Goal: Information Seeking & Learning: Learn about a topic

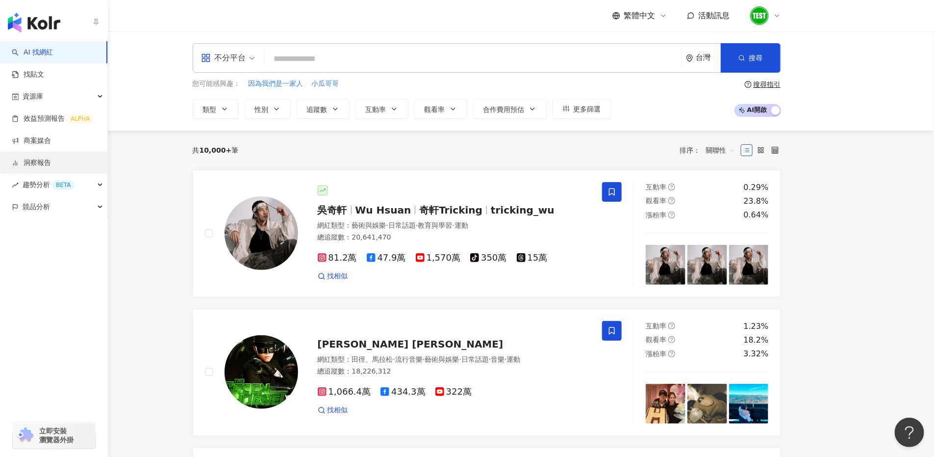
click at [48, 164] on link "洞察報告" at bounding box center [31, 163] width 39 height 10
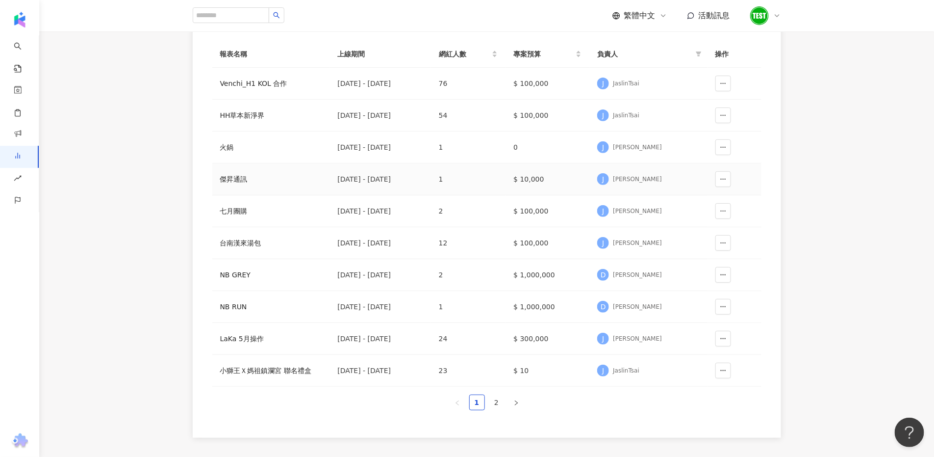
scroll to position [123, 0]
click at [269, 79] on div "Venchi_H1 KOL 合作" at bounding box center [271, 81] width 102 height 11
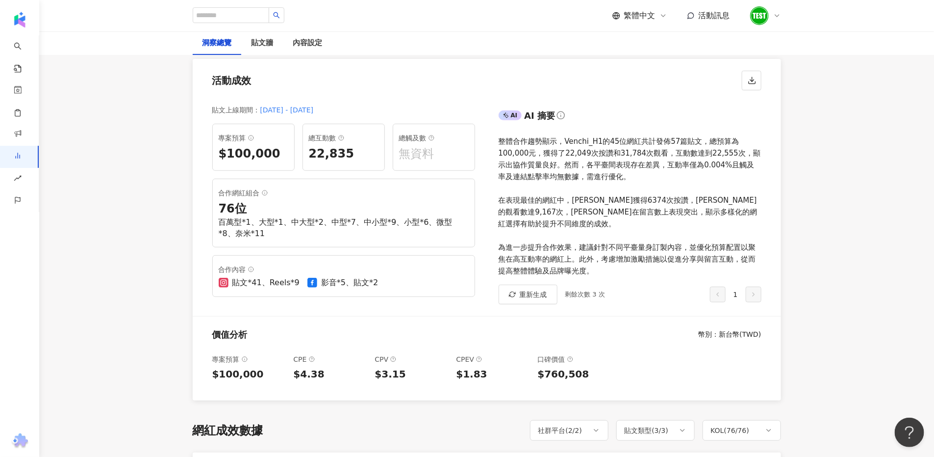
scroll to position [123, 0]
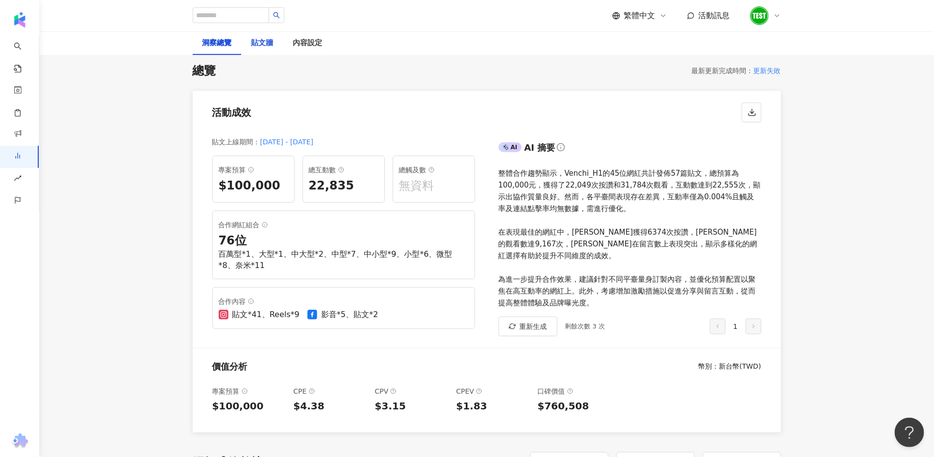
click at [266, 44] on div "貼文牆" at bounding box center [263, 43] width 22 height 12
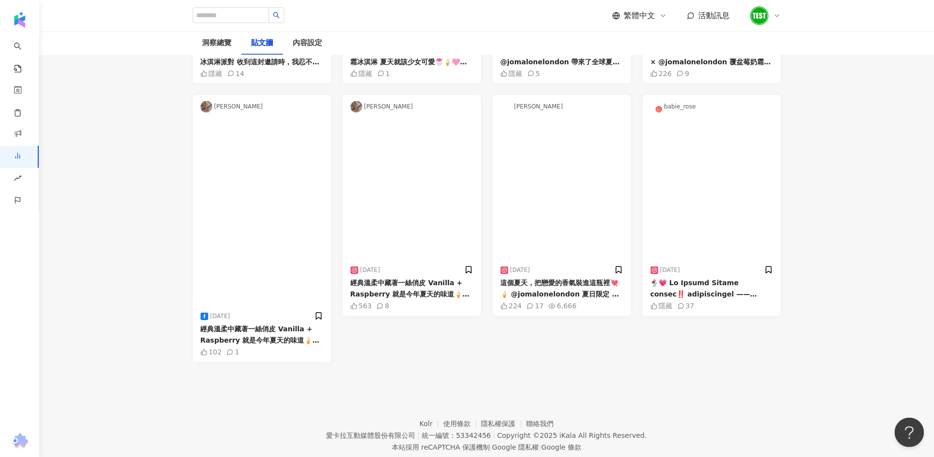
scroll to position [980, 0]
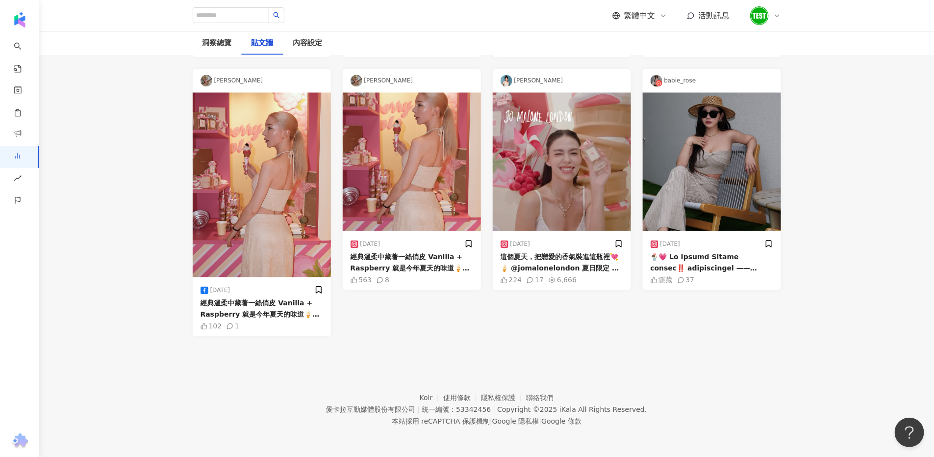
click at [391, 93] on div "Phoebe Isabella" at bounding box center [412, 81] width 138 height 24
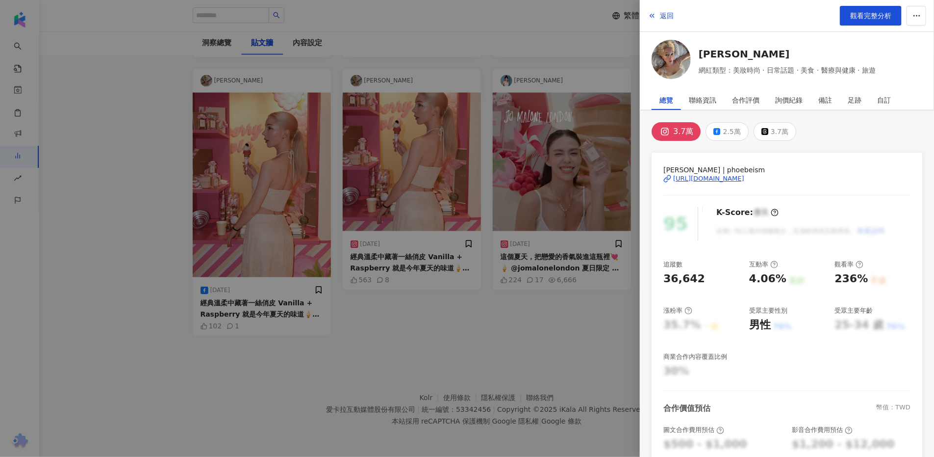
click at [729, 182] on div "https://www.instagram.com/phoebeism/" at bounding box center [708, 178] width 71 height 9
click at [167, 210] on div at bounding box center [467, 228] width 934 height 457
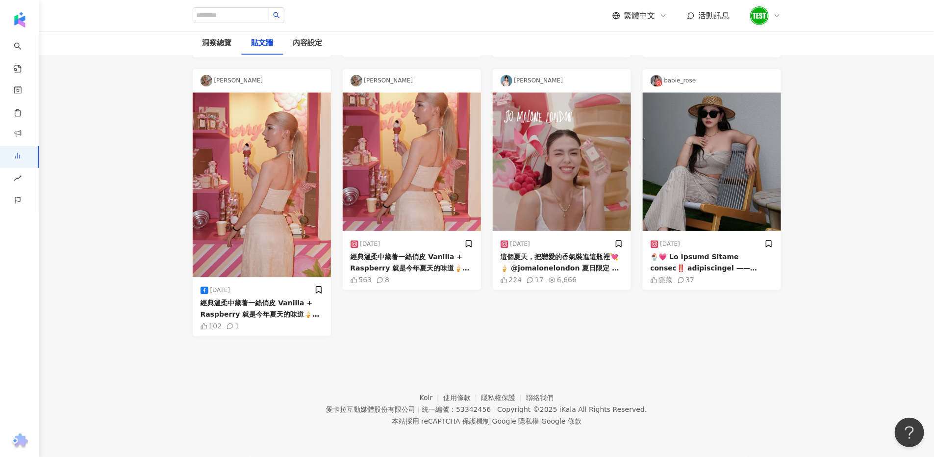
scroll to position [919, 0]
click at [521, 93] on div "斐莉" at bounding box center [562, 81] width 138 height 24
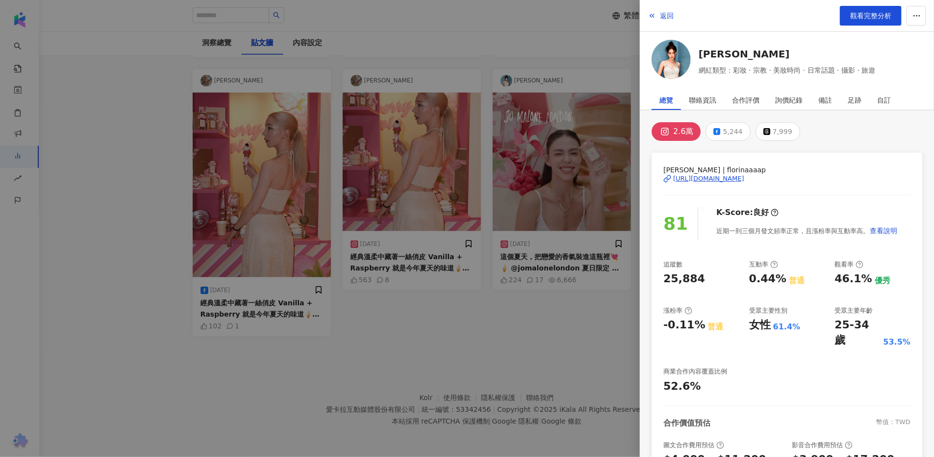
click at [744, 178] on div "https://www.instagram.com/florinaaaap/" at bounding box center [708, 178] width 71 height 9
click at [164, 175] on div at bounding box center [467, 228] width 934 height 457
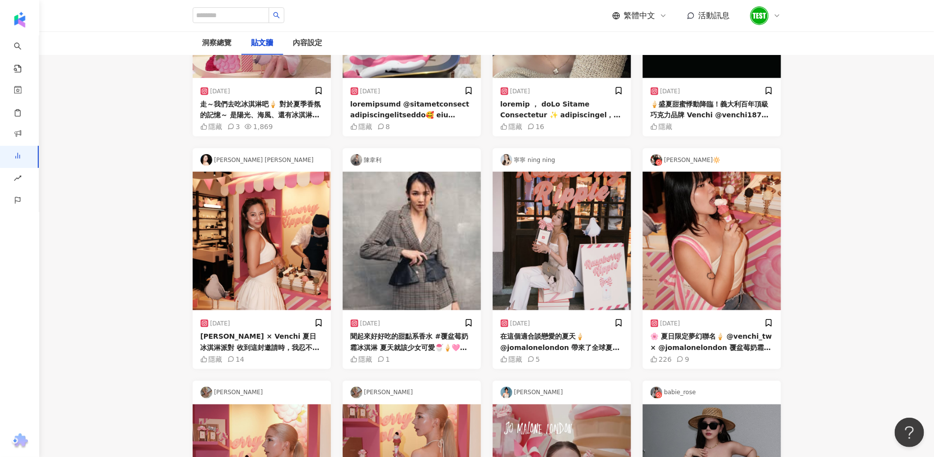
scroll to position [368, 0]
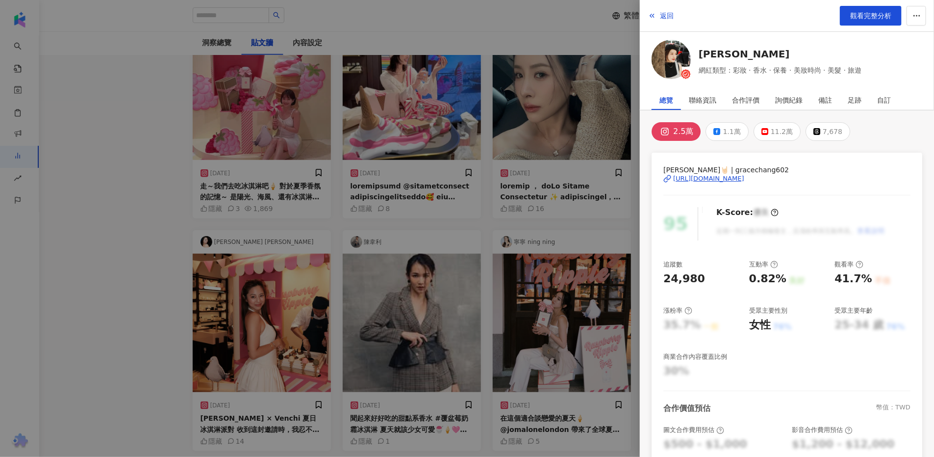
click at [744, 181] on div "https://www.instagram.com/gracechang602/" at bounding box center [708, 178] width 71 height 9
click at [159, 192] on div at bounding box center [467, 228] width 934 height 457
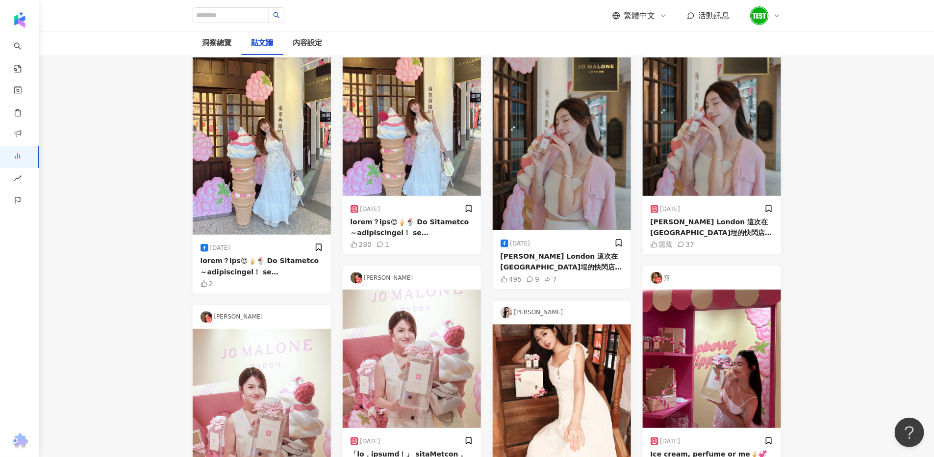
scroll to position [61, 0]
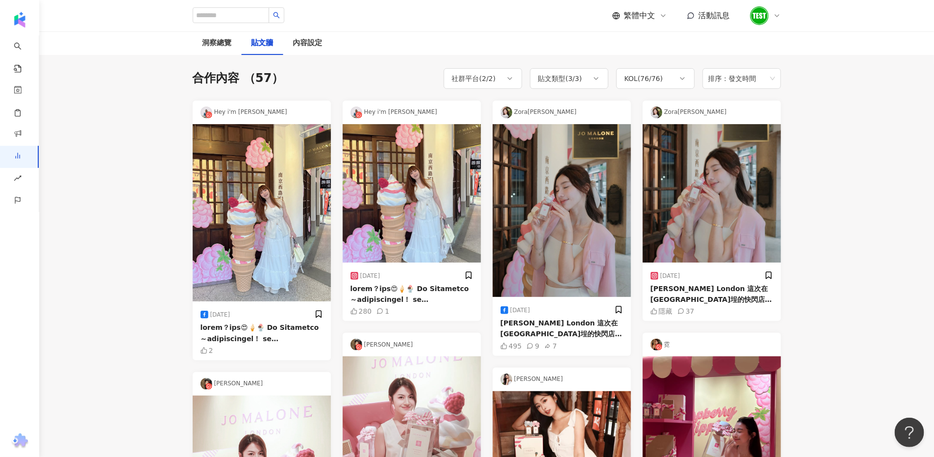
click at [433, 202] on img at bounding box center [412, 193] width 138 height 138
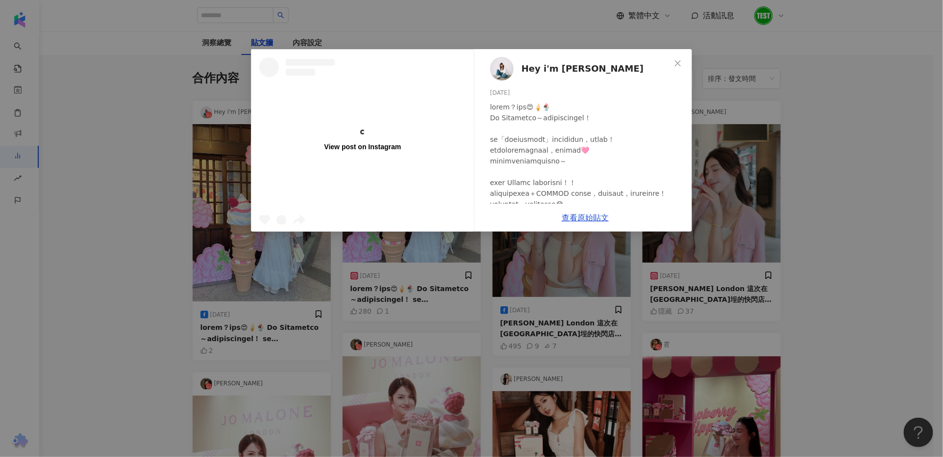
click at [561, 69] on span "Hey i'm Alice 愛麗絲" at bounding box center [583, 69] width 122 height 14
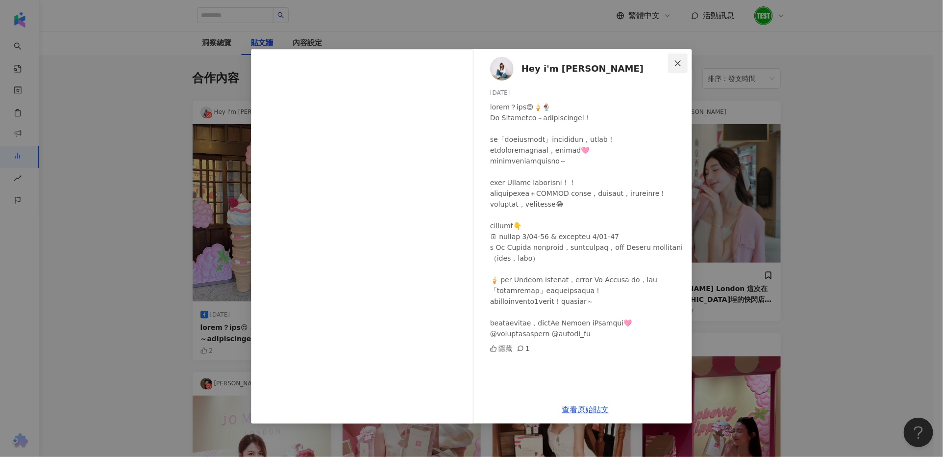
click at [679, 62] on icon "close" at bounding box center [678, 63] width 6 height 6
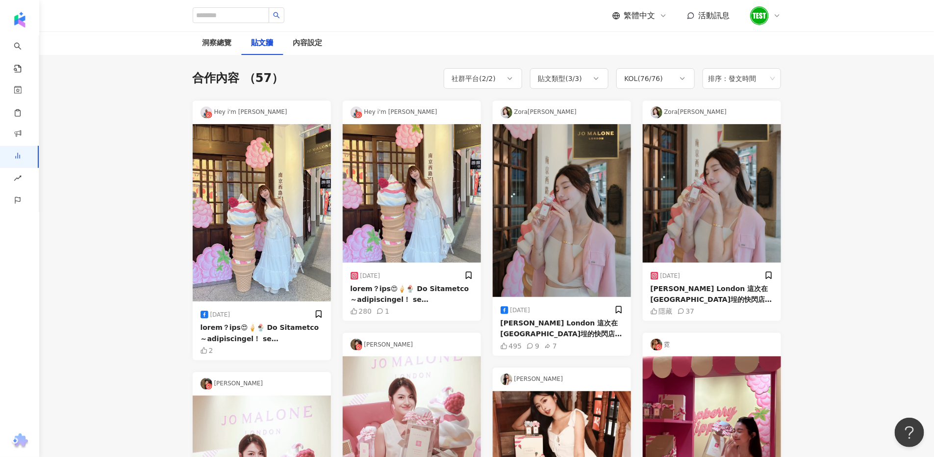
click at [736, 198] on img at bounding box center [712, 193] width 138 height 138
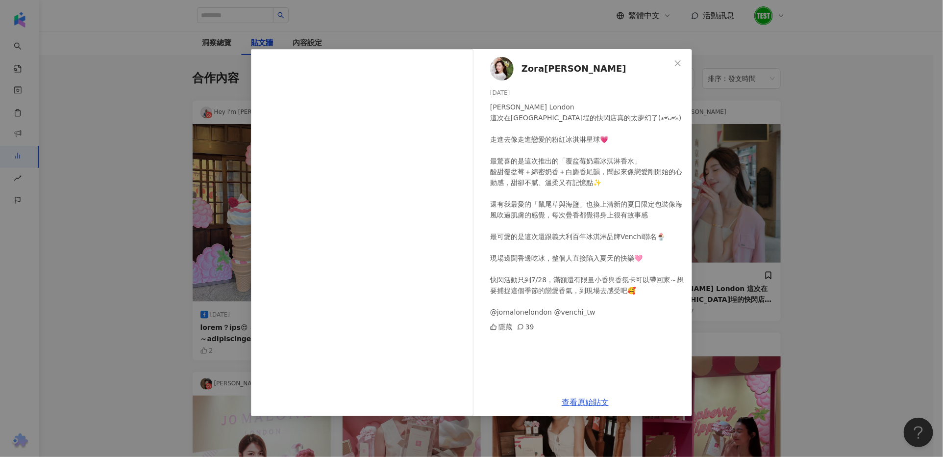
click at [550, 68] on span "Zora陳思穎" at bounding box center [574, 69] width 105 height 14
click at [769, 143] on div "Zora陳思穎 2025/7/14 Jo Malone London 這次在大稻埕的快閃店真的太夢幻了(⁎⁍̴̛ᴗ⁍̴̛⁎) 走進去像走進戀愛的粉紅冰淇淋星球…" at bounding box center [471, 228] width 943 height 457
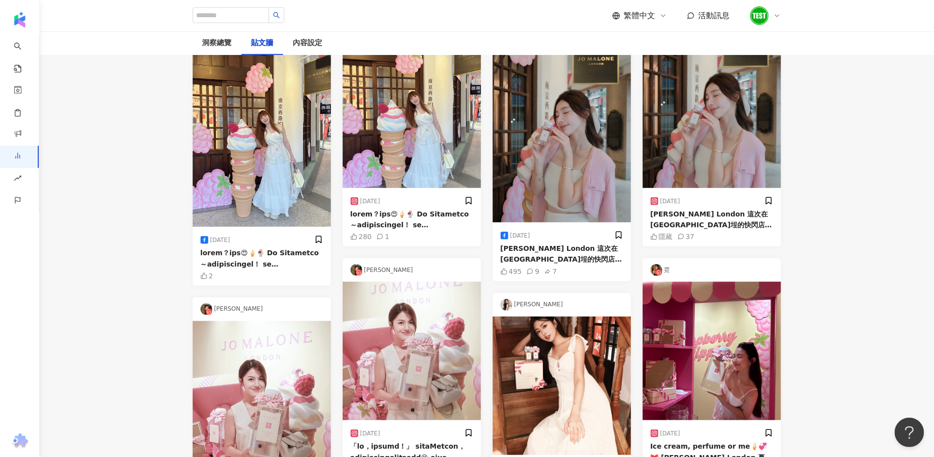
scroll to position [306, 0]
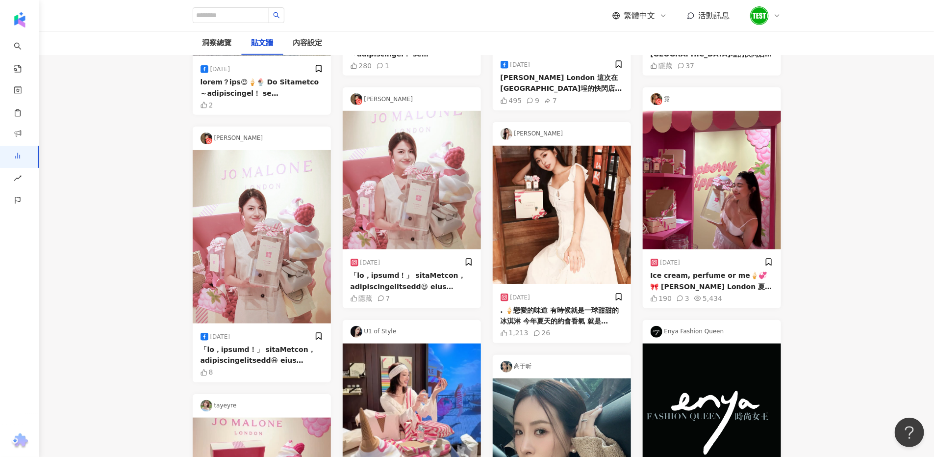
click at [747, 220] on img at bounding box center [712, 180] width 138 height 138
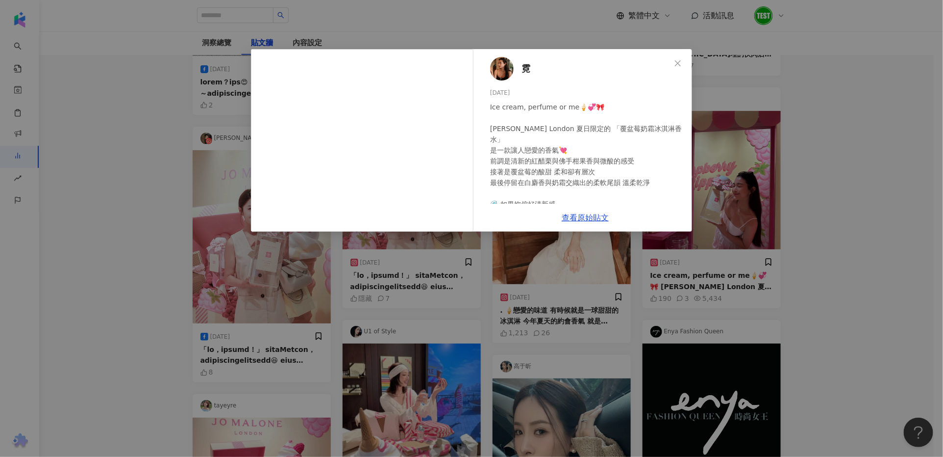
click at [526, 69] on span "霓" at bounding box center [526, 69] width 9 height 14
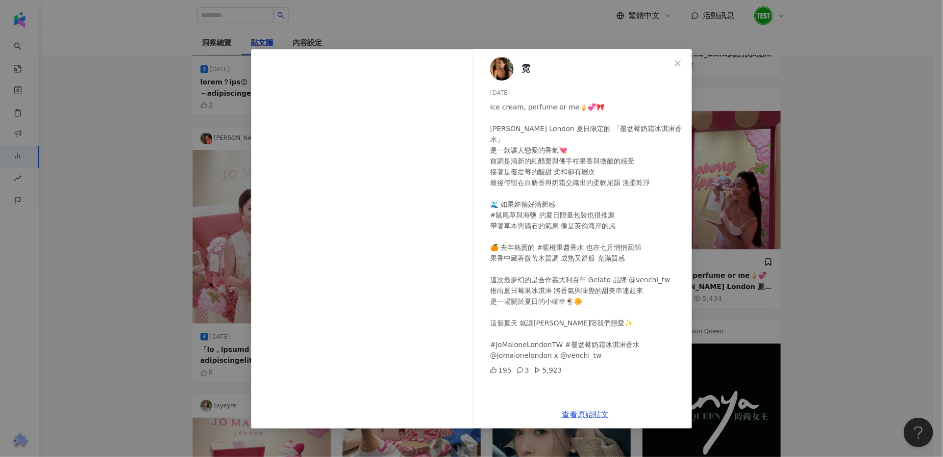
click at [792, 196] on div "霓 2025/7/13 Ice cream, perfume or me🍦💞🎀 Jo Malone London 夏日限定的 「覆盆莓奶霜冰淇淋香水」 是一款…" at bounding box center [471, 228] width 943 height 457
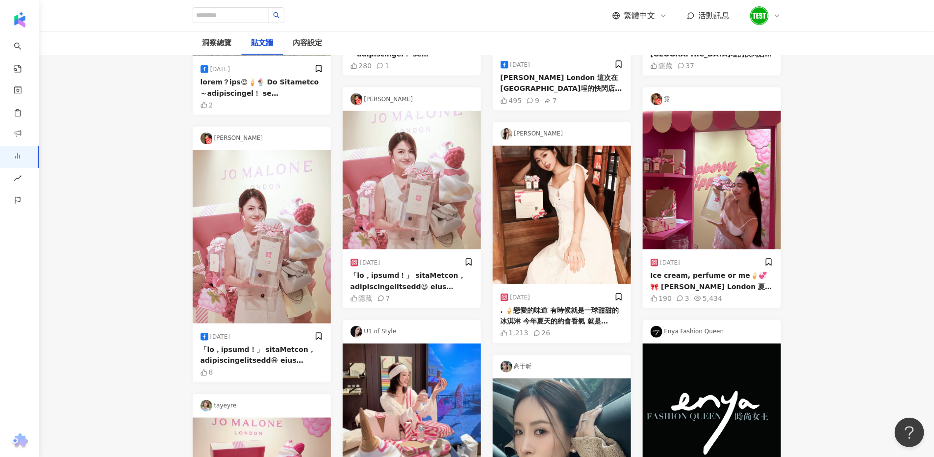
click at [582, 216] on img at bounding box center [562, 215] width 138 height 138
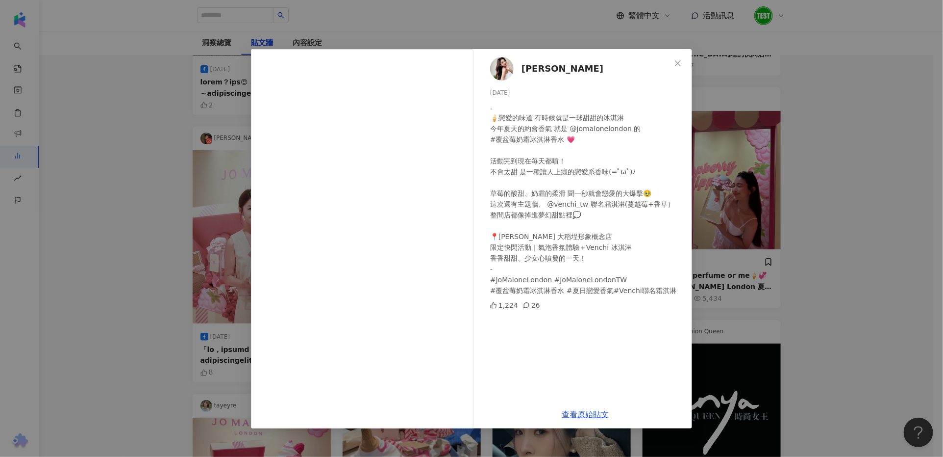
click at [531, 71] on span "Nikki" at bounding box center [563, 69] width 82 height 14
click at [808, 184] on div "Nikki 2025/7/13 . 🍦戀愛的味道 有時候就是一球甜甜的冰淇淋 今年夏天的約會香氣 就是 @jomalonelondon 的 #覆盆莓奶霜冰淇淋…" at bounding box center [471, 228] width 943 height 457
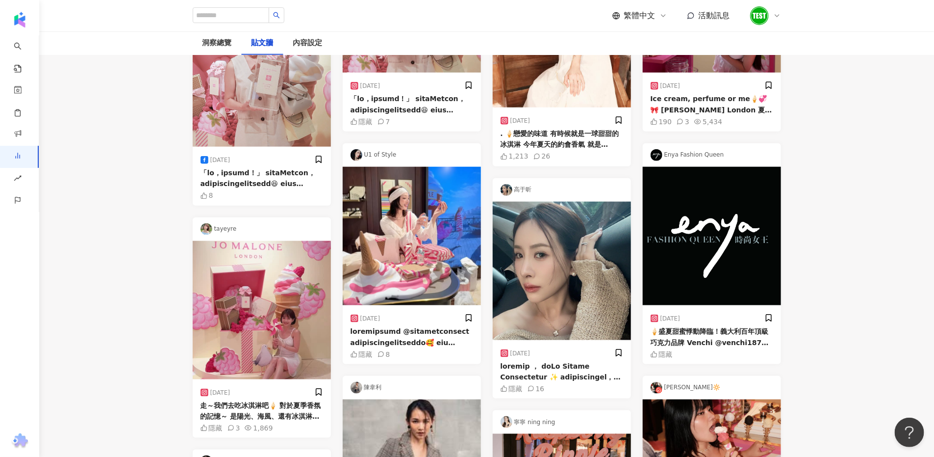
scroll to position [490, 0]
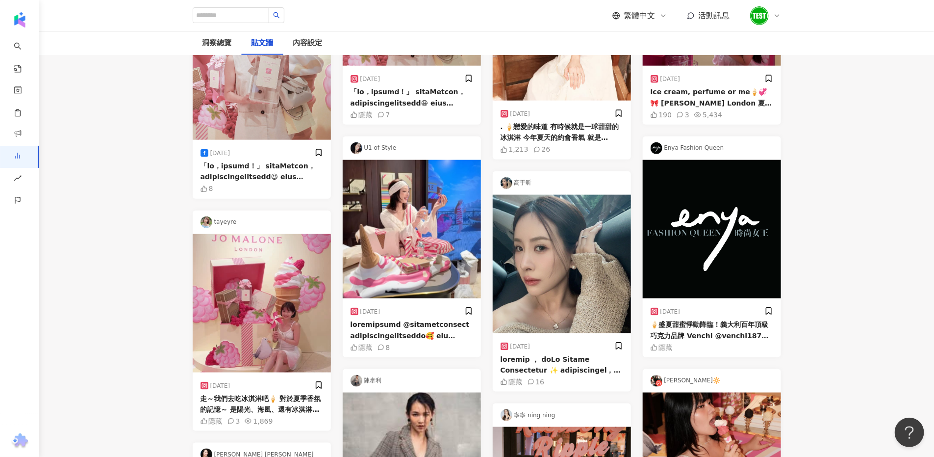
click at [580, 259] on img at bounding box center [562, 264] width 138 height 138
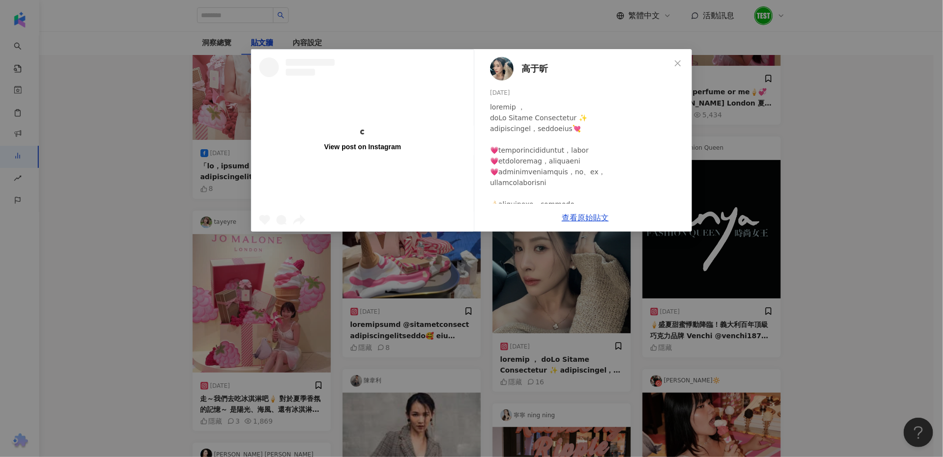
click at [531, 65] on span "高于昕" at bounding box center [535, 69] width 26 height 14
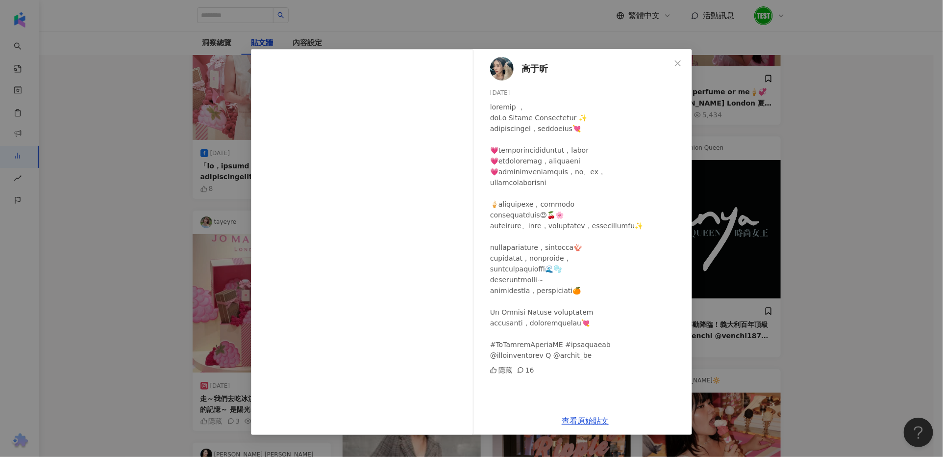
click at [811, 196] on div "高于昕 2025/7/11 隱藏 16 查看原始貼文" at bounding box center [471, 228] width 943 height 457
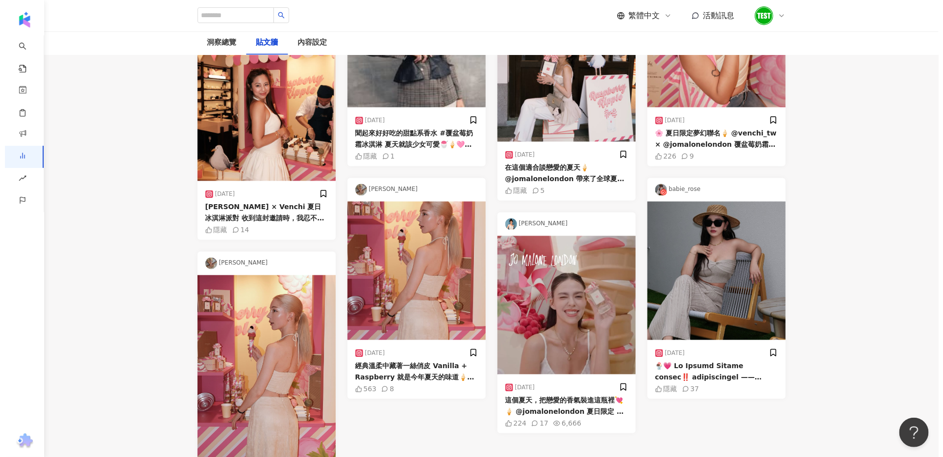
scroll to position [919, 0]
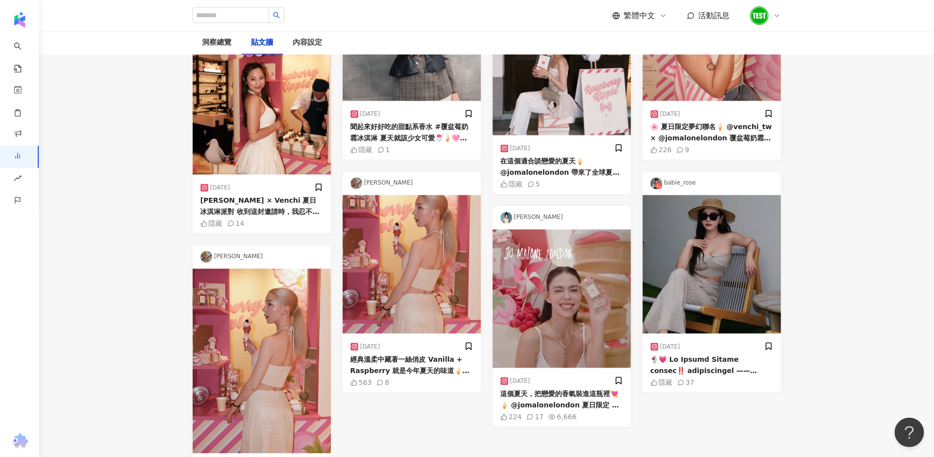
click at [729, 237] on img at bounding box center [712, 264] width 138 height 138
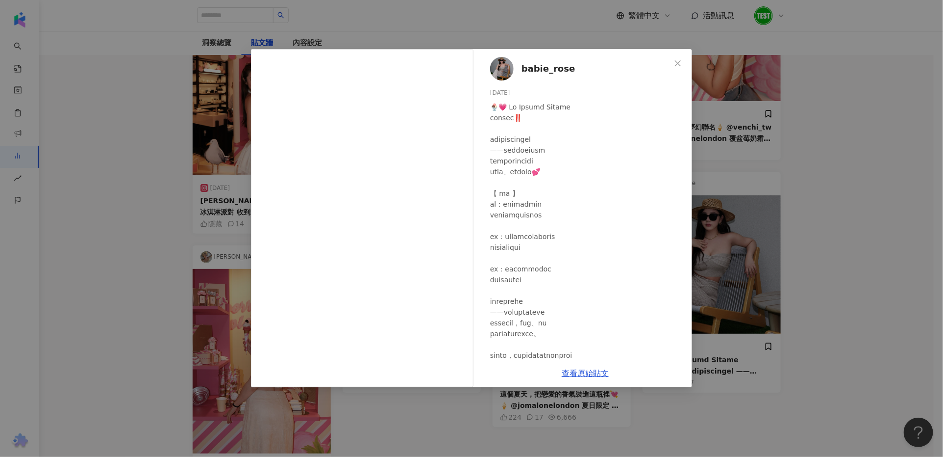
click at [559, 73] on span "babie_rose" at bounding box center [548, 69] width 53 height 14
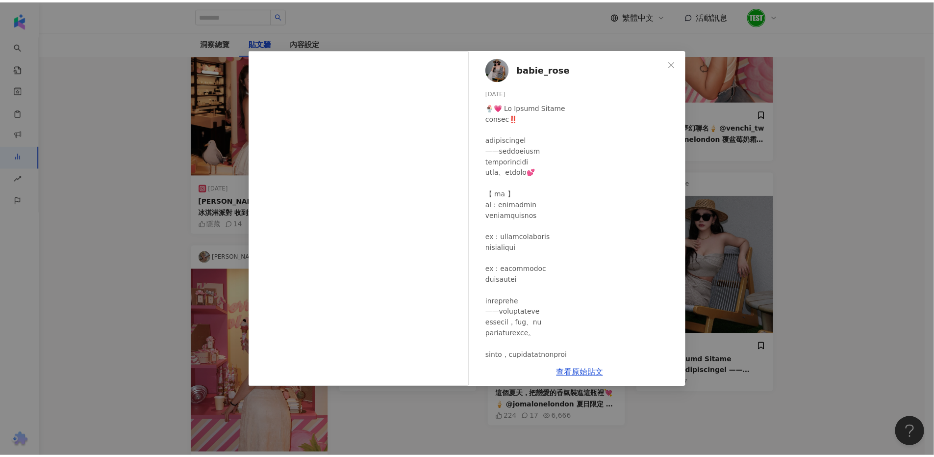
scroll to position [123, 0]
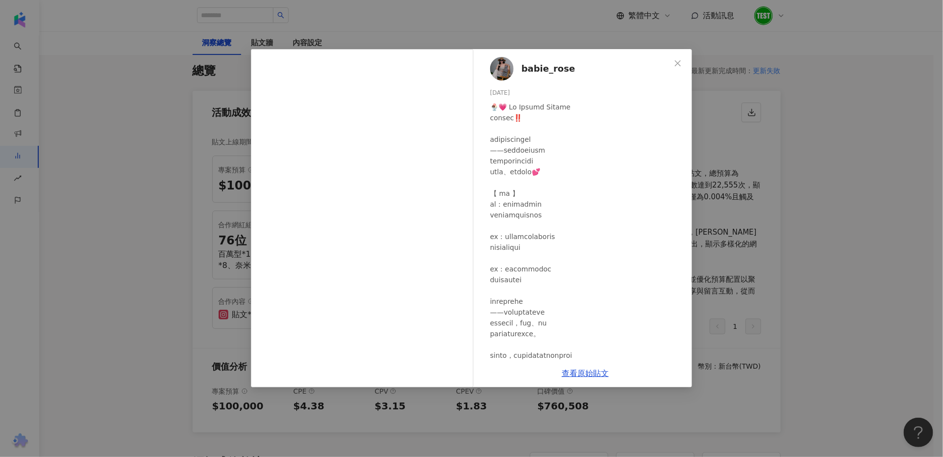
click at [680, 64] on icon "close" at bounding box center [678, 63] width 8 height 8
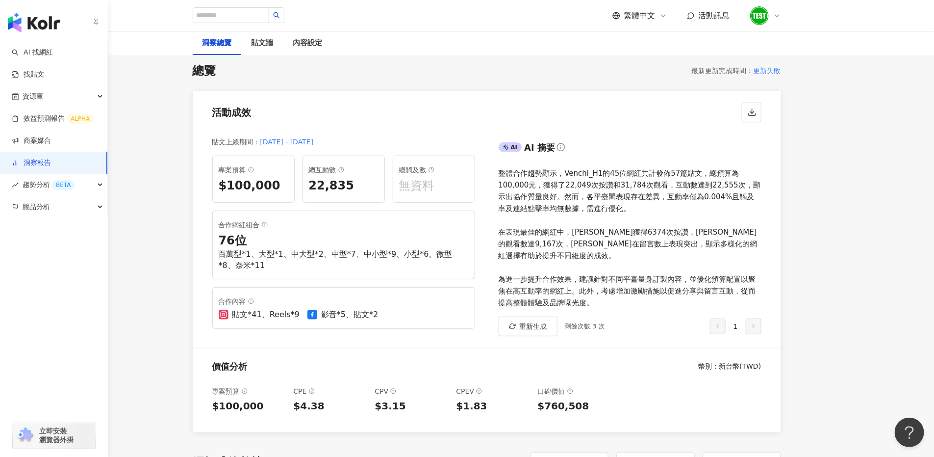
click at [44, 161] on link "洞察報告" at bounding box center [31, 163] width 39 height 10
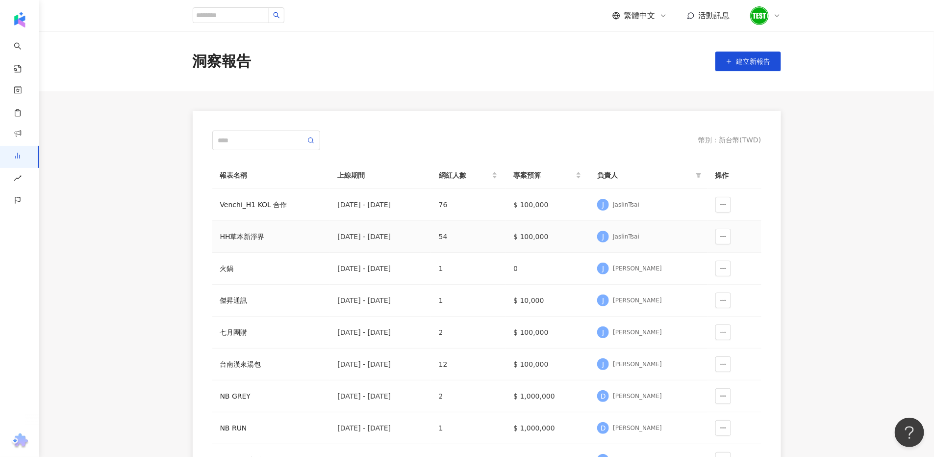
click at [583, 238] on td "$ 100,000" at bounding box center [548, 237] width 84 height 32
click at [232, 234] on div "HH草本新淨界" at bounding box center [271, 236] width 102 height 11
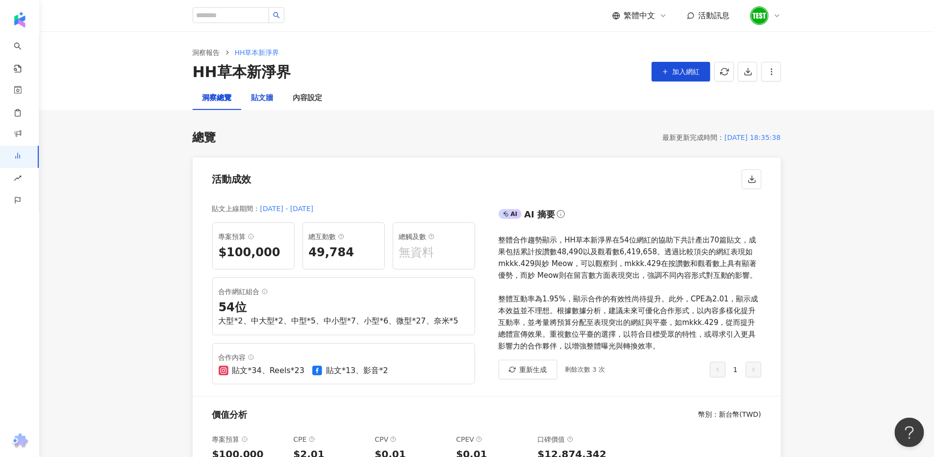
click at [262, 98] on div "貼文牆" at bounding box center [263, 98] width 22 height 12
click at [267, 101] on div "貼文牆" at bounding box center [263, 98] width 22 height 12
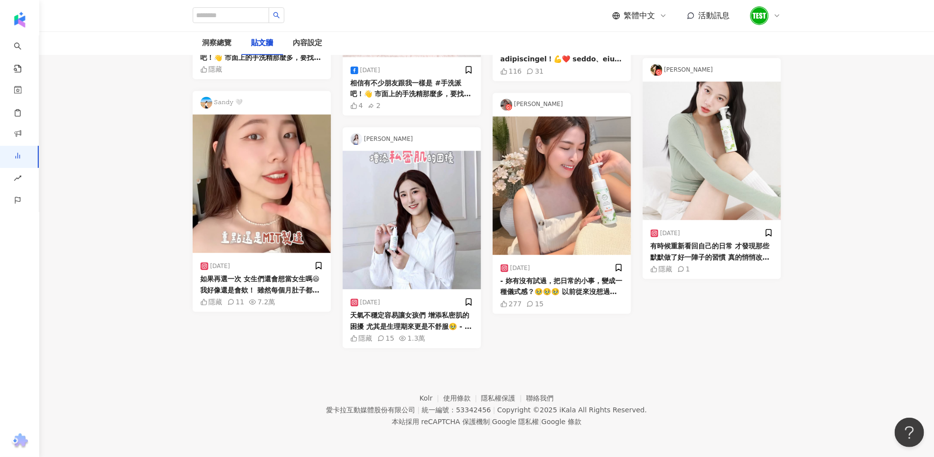
scroll to position [2207, 0]
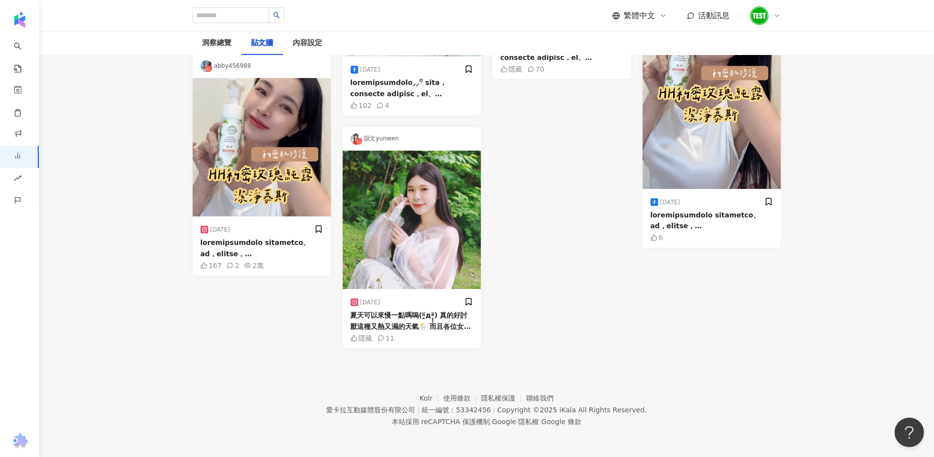
scroll to position [61, 0]
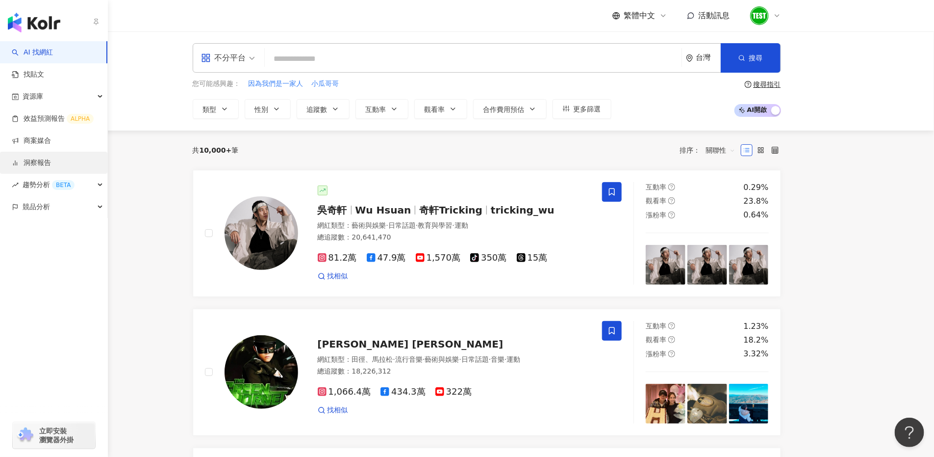
click at [46, 164] on link "洞察報告" at bounding box center [31, 163] width 39 height 10
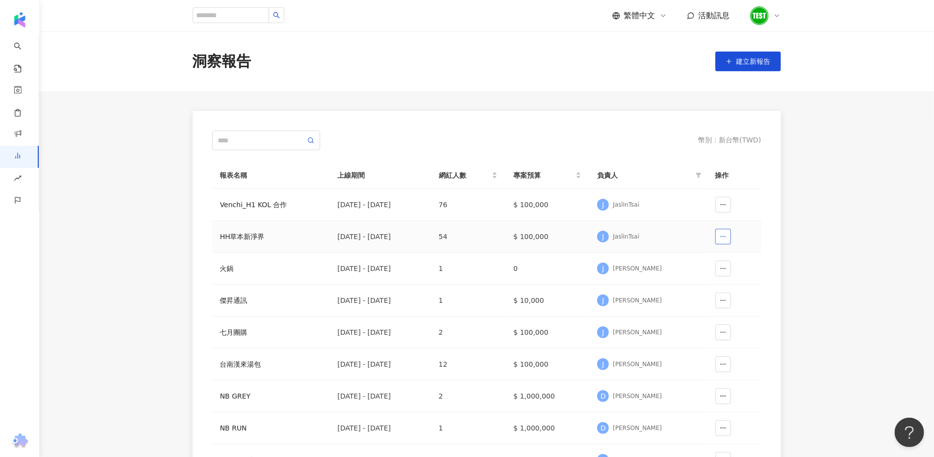
click at [722, 232] on span "button" at bounding box center [723, 236] width 7 height 8
click at [789, 236] on div "幣別 ： 新台幣 ( TWD ) 報表名稱 上線期間 網紅人數 專案預算 負責人 操作 Venchi_H1 KOL 合作 2025/1/1 - 2025/7/…" at bounding box center [487, 335] width 628 height 448
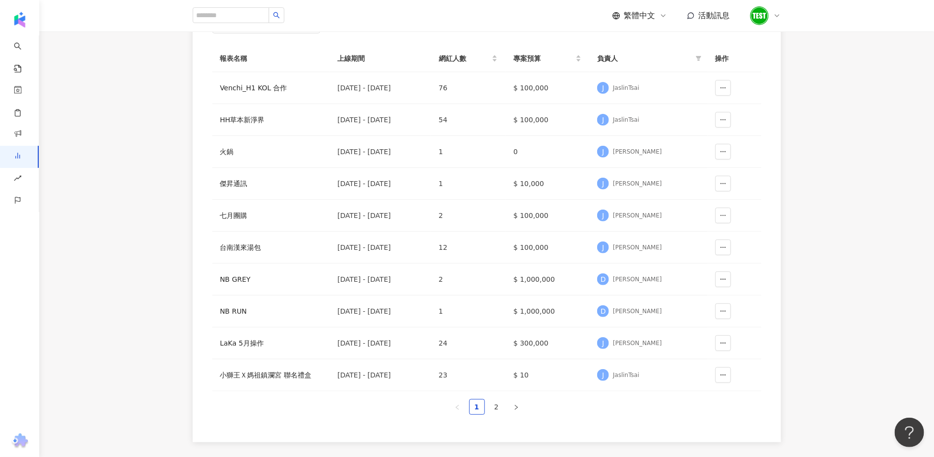
scroll to position [123, 0]
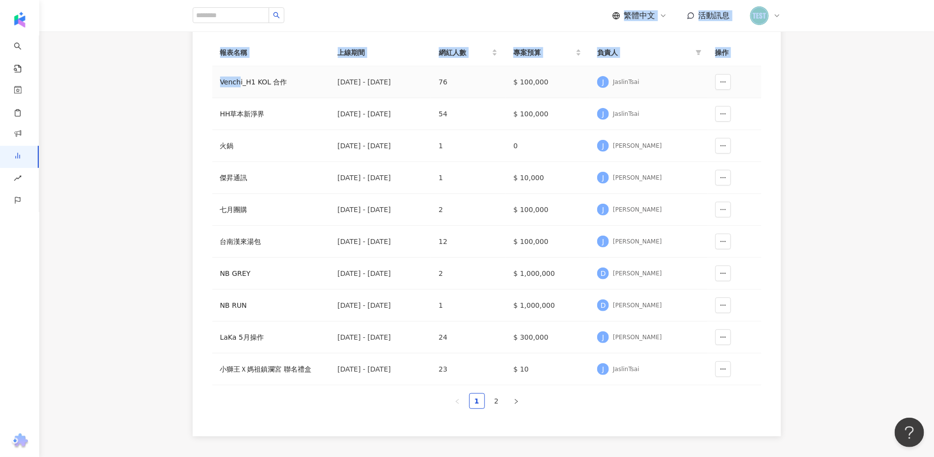
drag, startPoint x: 193, startPoint y: 28, endPoint x: 238, endPoint y: 92, distance: 78.1
click at [238, 92] on div "繁體中文 活動訊息 洞察報告 建立新報告 幣別 ： 新台幣 ( TWD ) 報表名稱 上線期間 網紅人數 專案預算 負責人 操作 Venchi_H1 KOL …" at bounding box center [467, 210] width 934 height 667
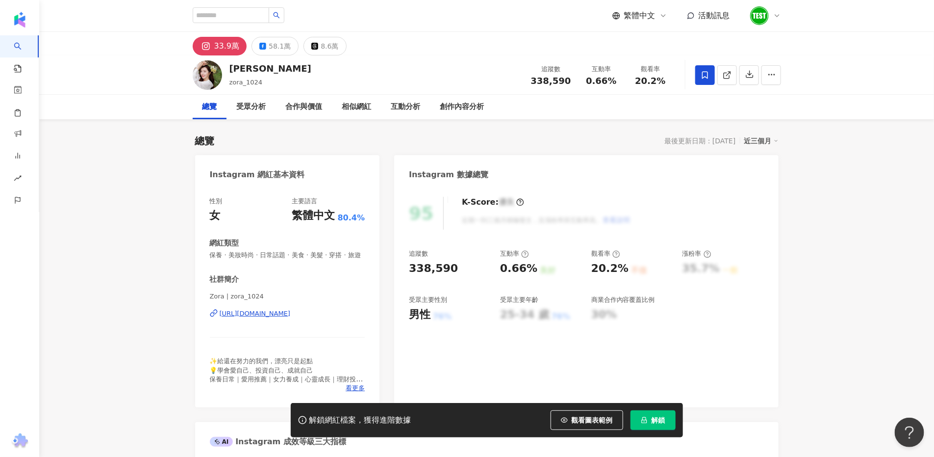
click at [291, 318] on div "https://www.instagram.com/zora_1024/" at bounding box center [255, 313] width 71 height 9
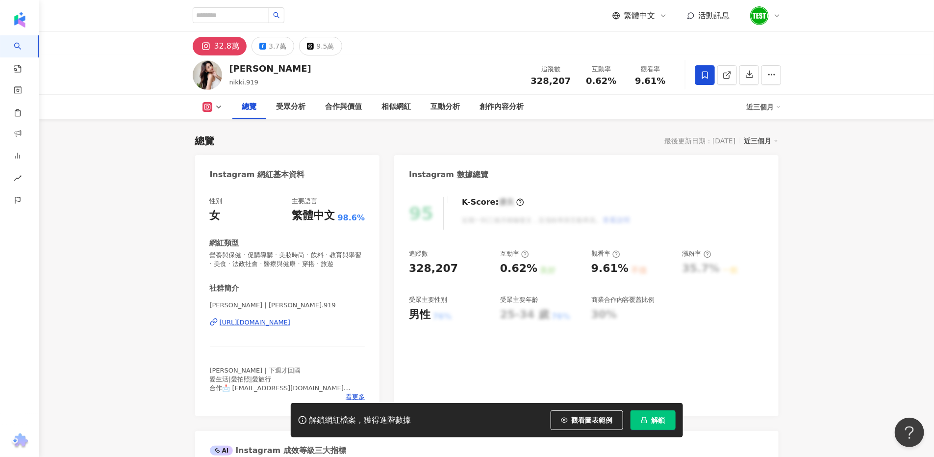
click at [291, 322] on div "https://www.instagram.com/nikki.919/" at bounding box center [255, 322] width 71 height 9
